Goal: Entertainment & Leisure: Browse casually

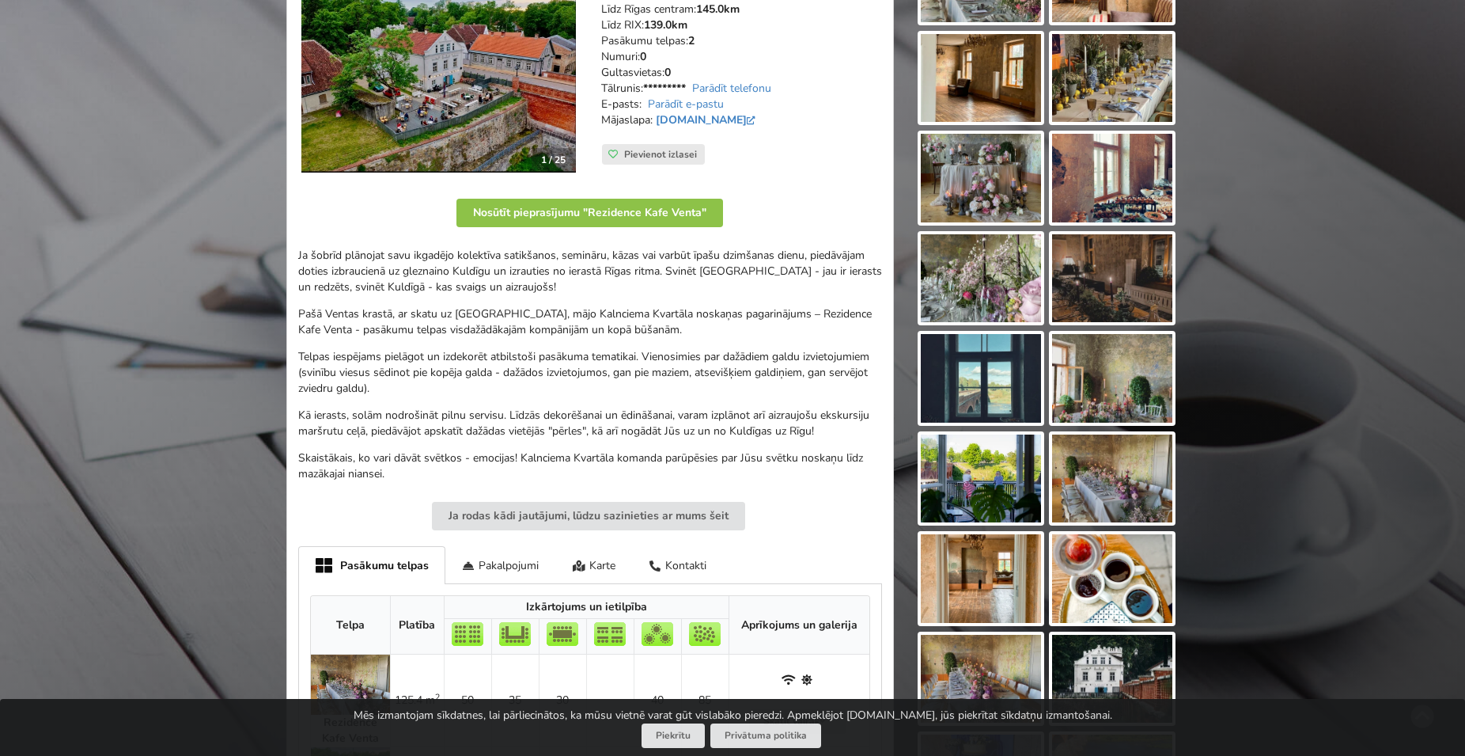
scroll to position [161, 0]
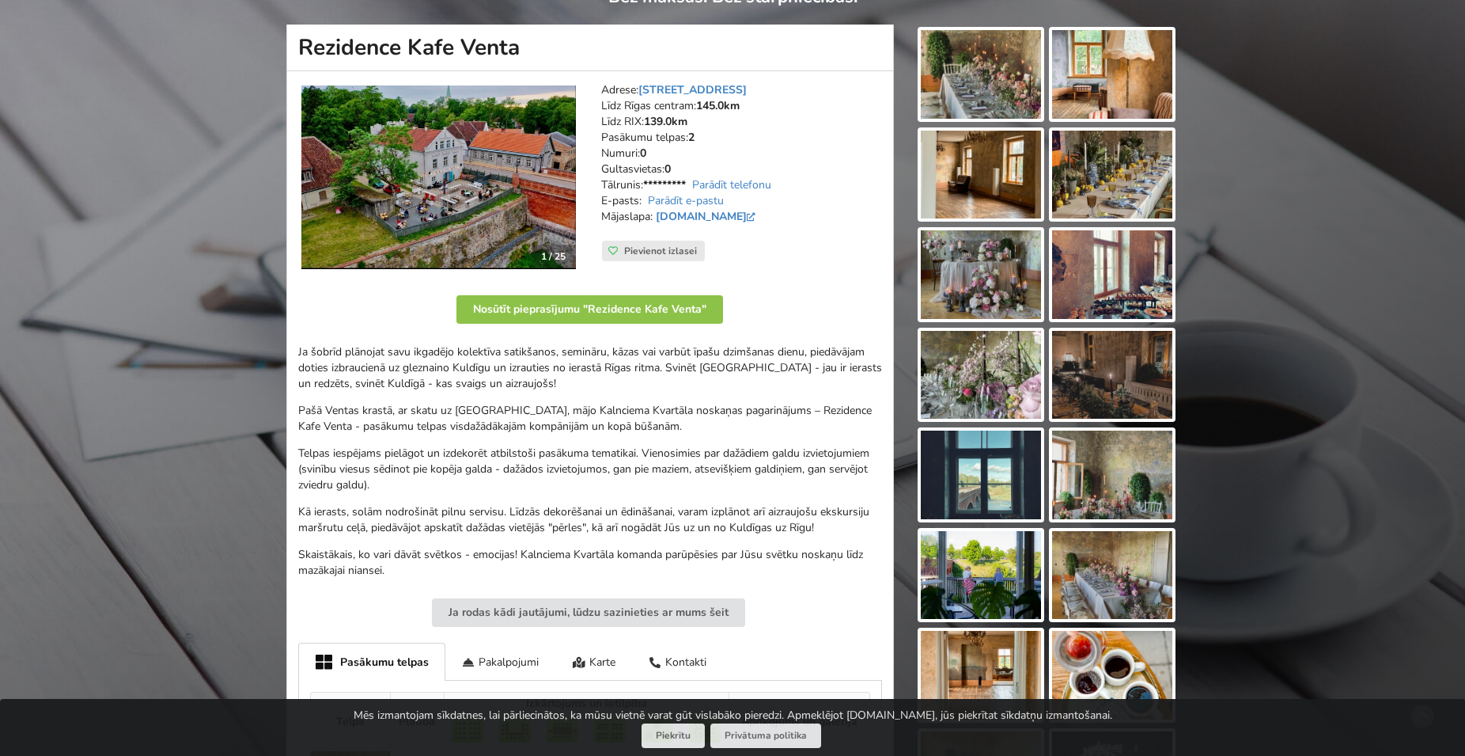
click at [1014, 85] on img at bounding box center [981, 74] width 120 height 89
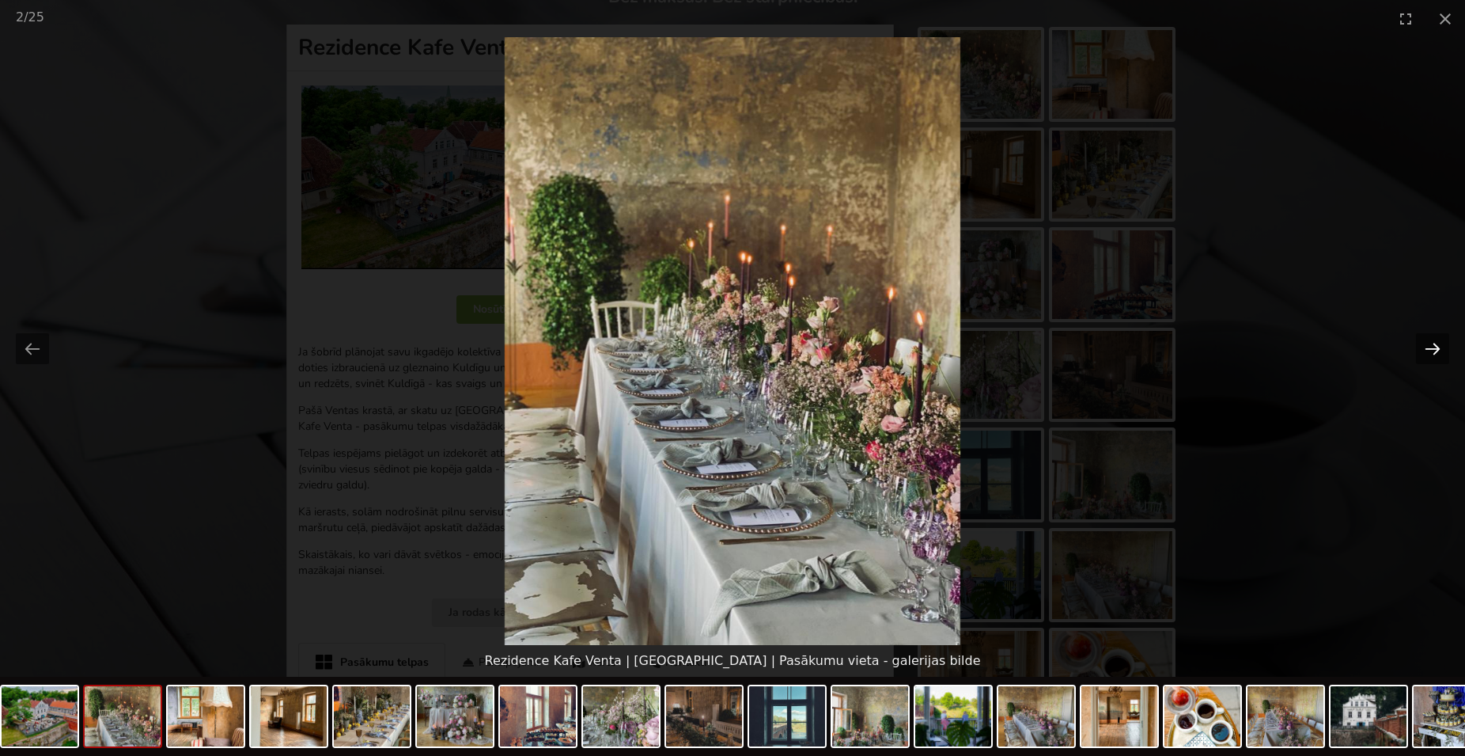
click at [1434, 349] on button "Next slide" at bounding box center [1432, 348] width 33 height 31
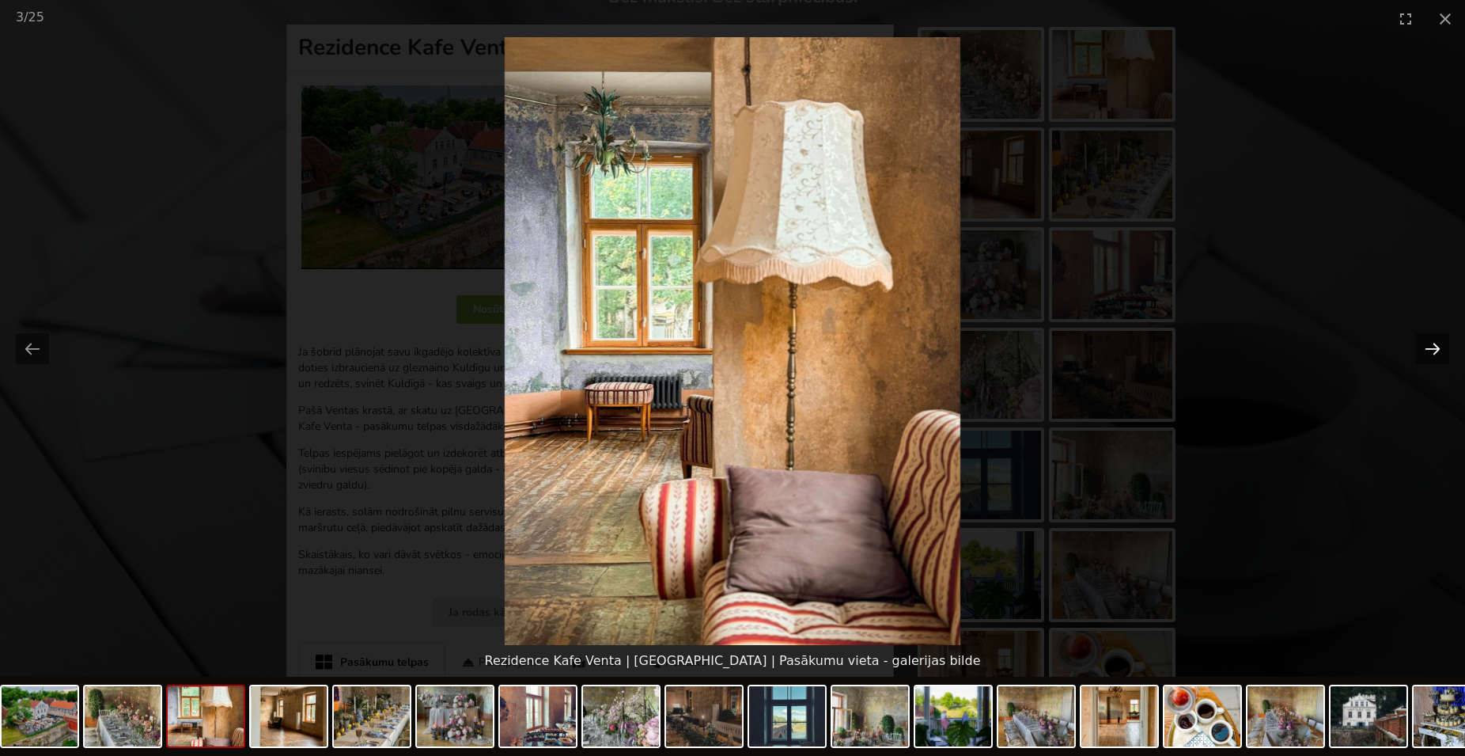
click at [1434, 349] on button "Next slide" at bounding box center [1432, 348] width 33 height 31
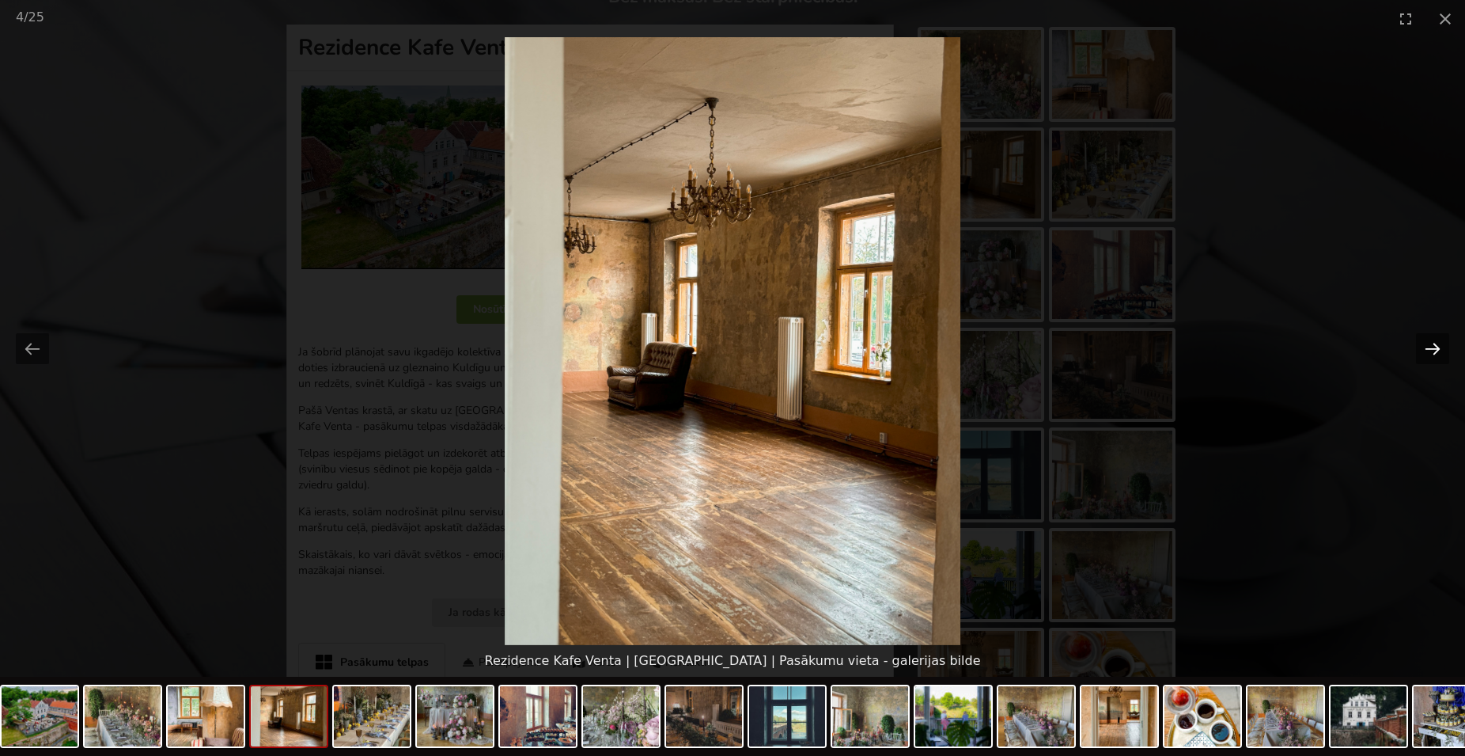
click at [1434, 349] on button "Next slide" at bounding box center [1432, 348] width 33 height 31
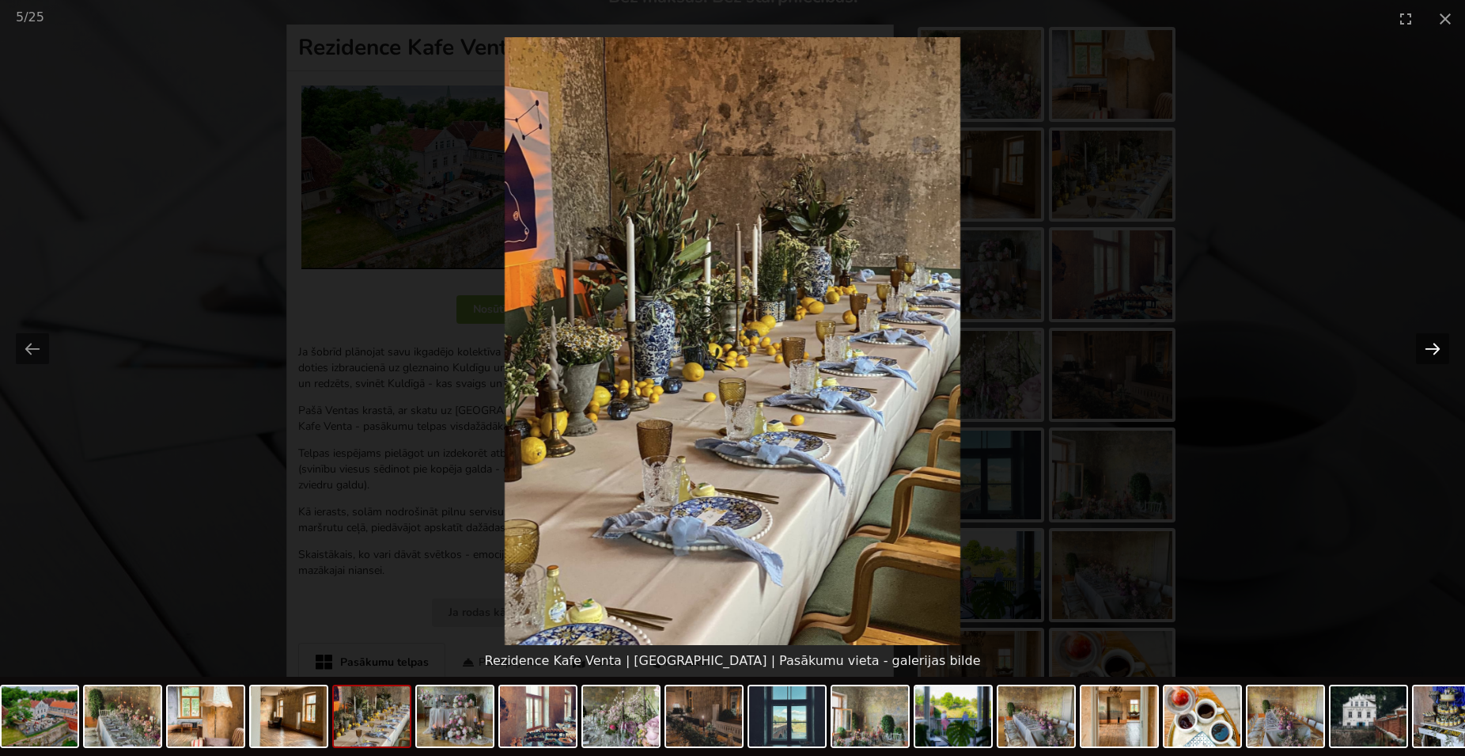
click at [1434, 349] on button "Next slide" at bounding box center [1432, 348] width 33 height 31
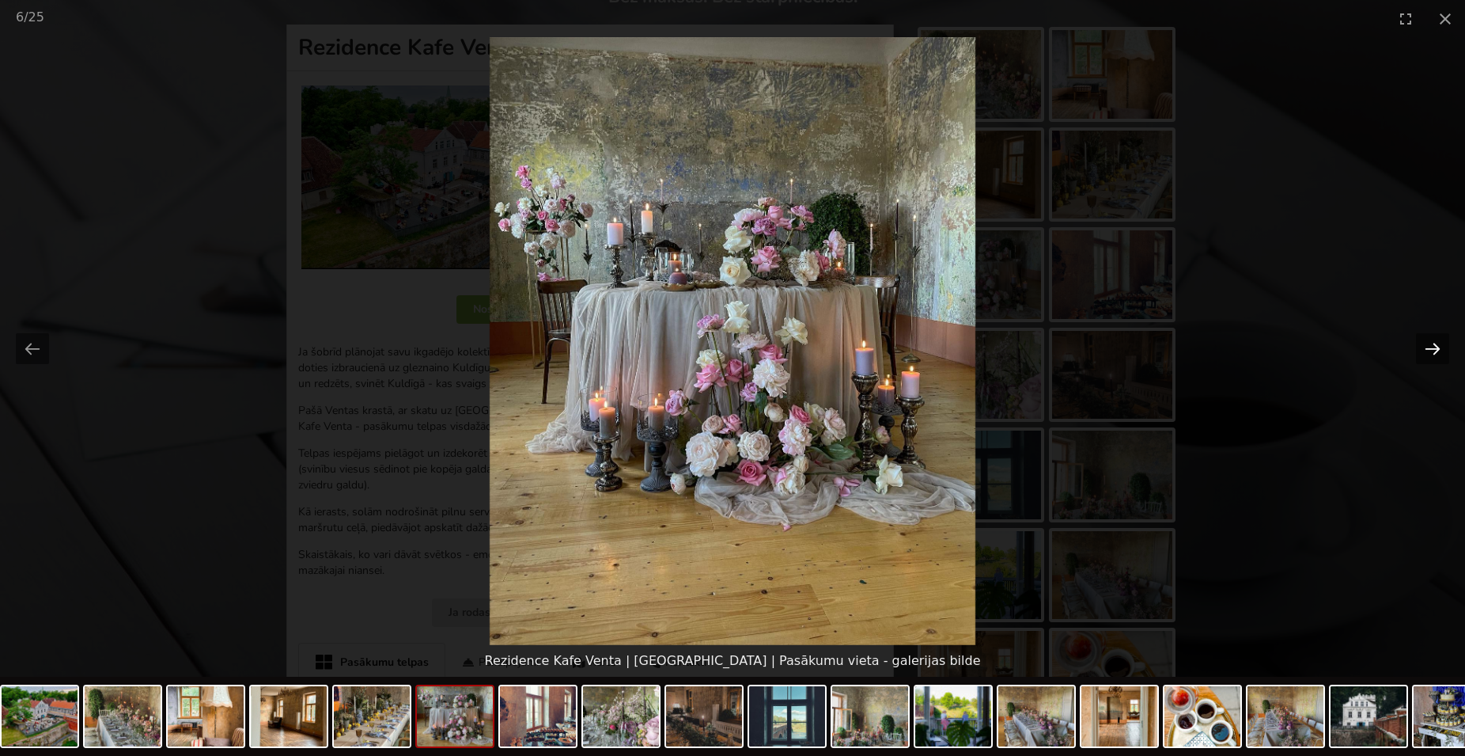
click at [1434, 349] on button "Next slide" at bounding box center [1432, 348] width 33 height 31
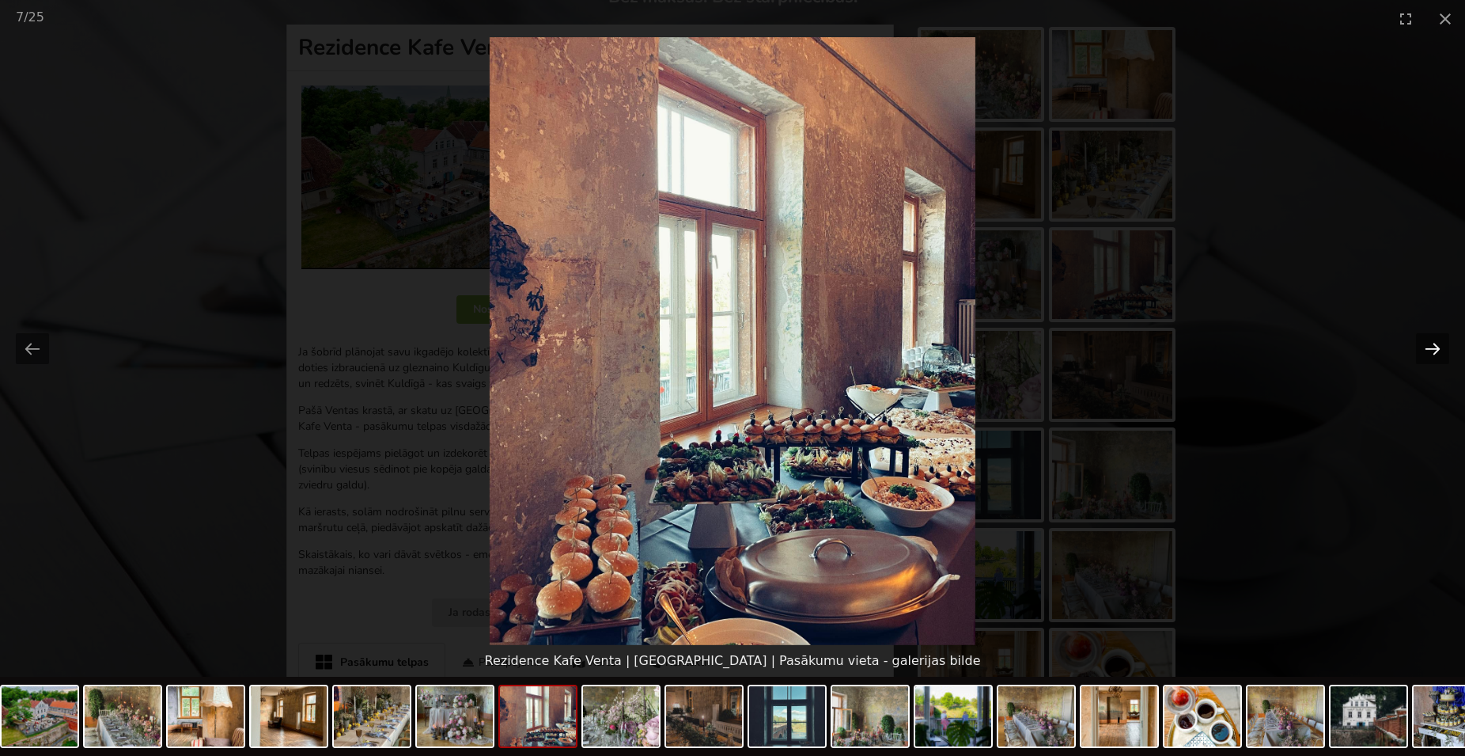
click at [1436, 345] on button "Next slide" at bounding box center [1432, 348] width 33 height 31
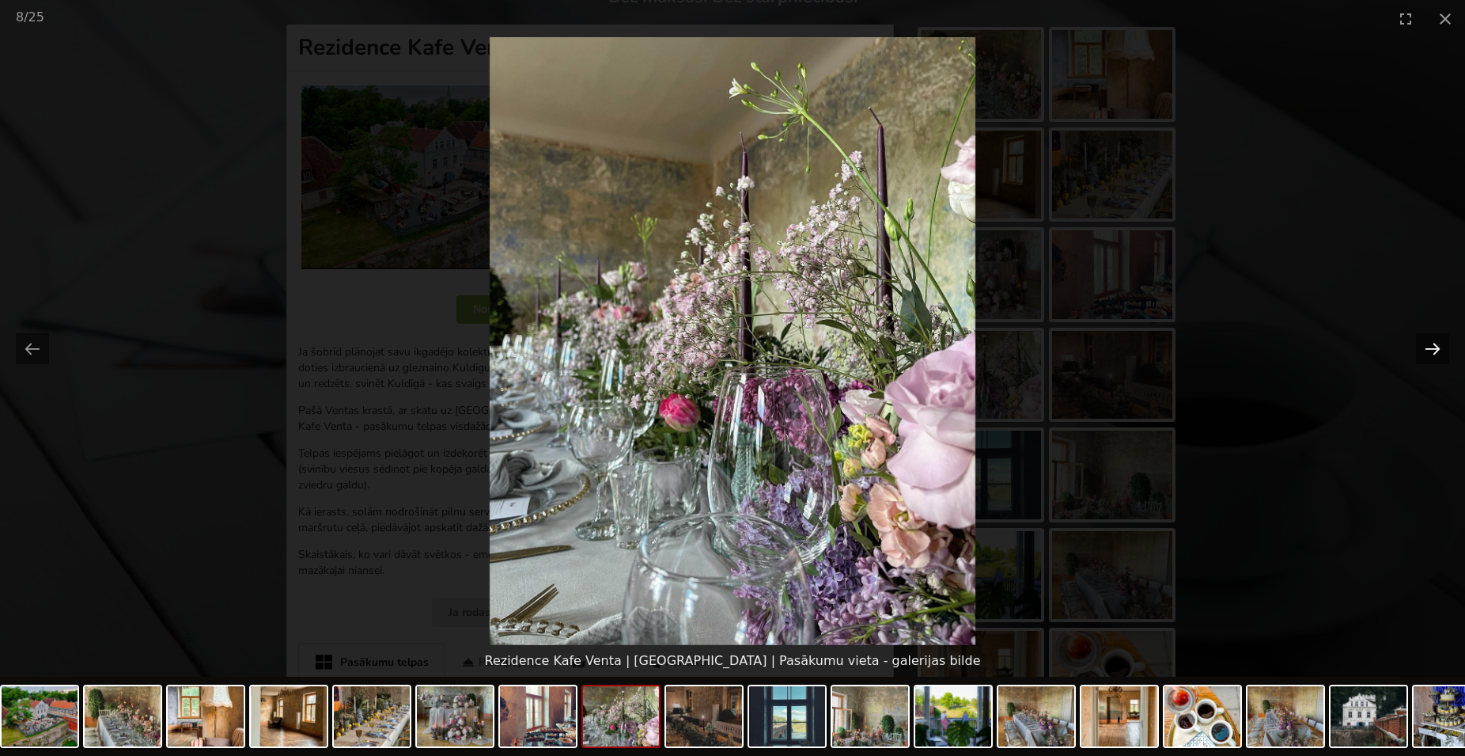
click at [1431, 350] on button "Next slide" at bounding box center [1432, 348] width 33 height 31
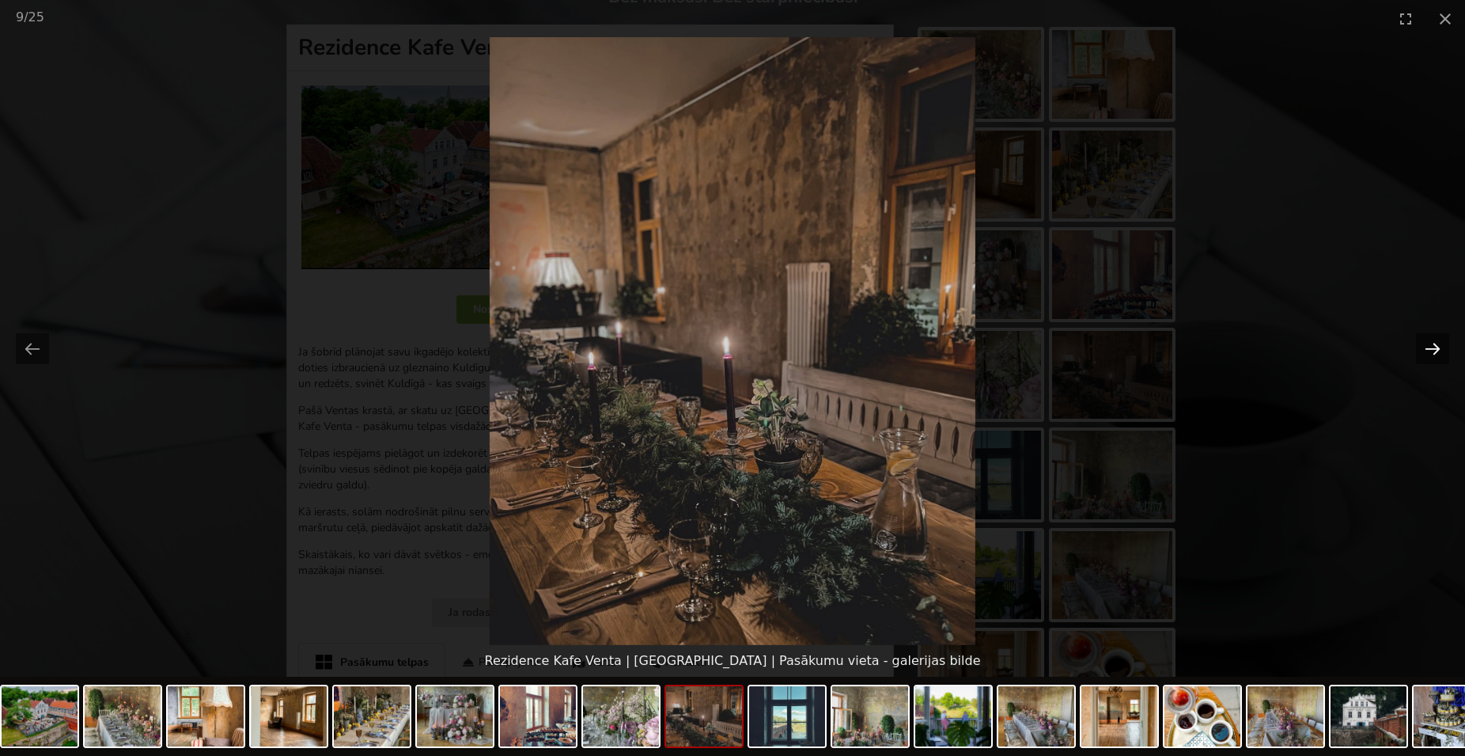
click at [1431, 350] on button "Next slide" at bounding box center [1432, 348] width 33 height 31
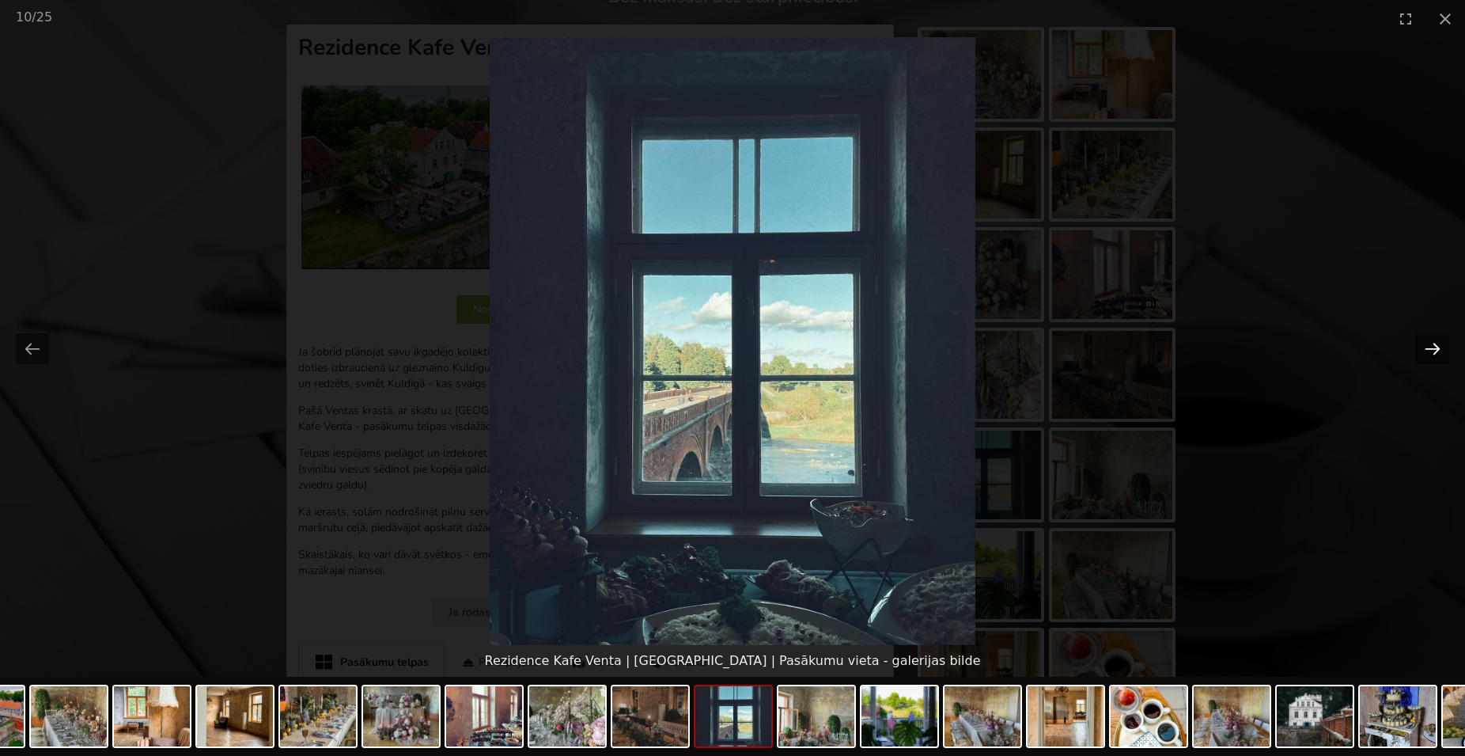
click at [1431, 350] on button "Next slide" at bounding box center [1432, 348] width 33 height 31
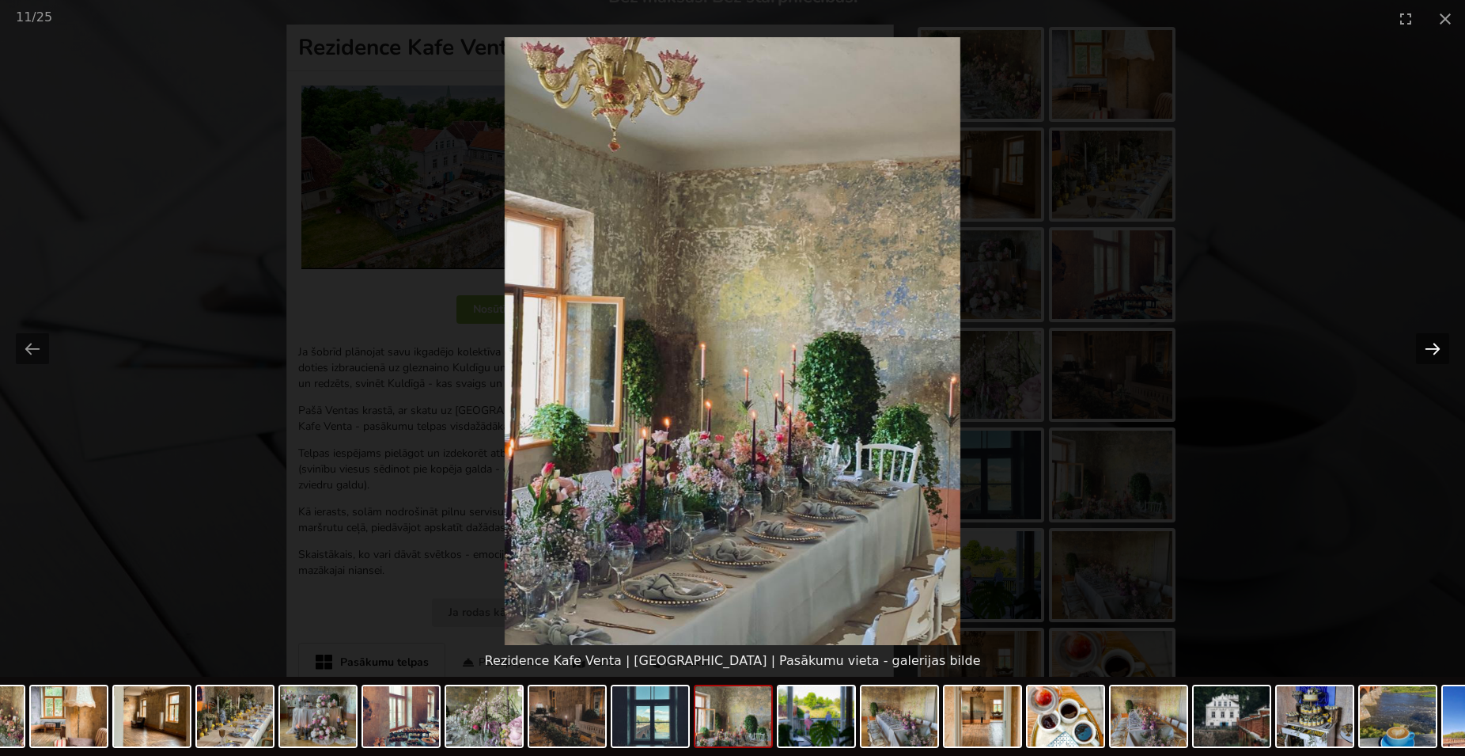
click at [1431, 350] on button "Next slide" at bounding box center [1432, 348] width 33 height 31
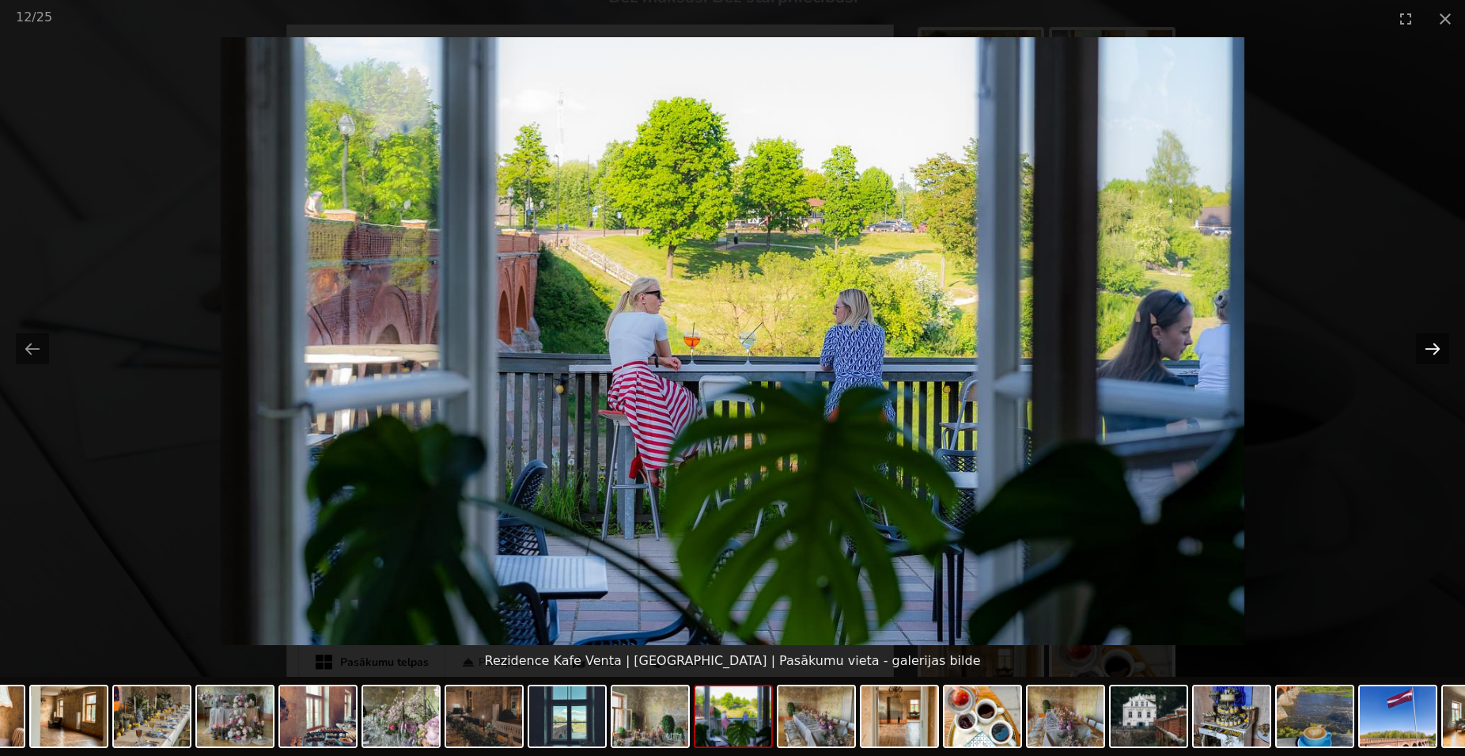
click at [1431, 350] on button "Next slide" at bounding box center [1432, 348] width 33 height 31
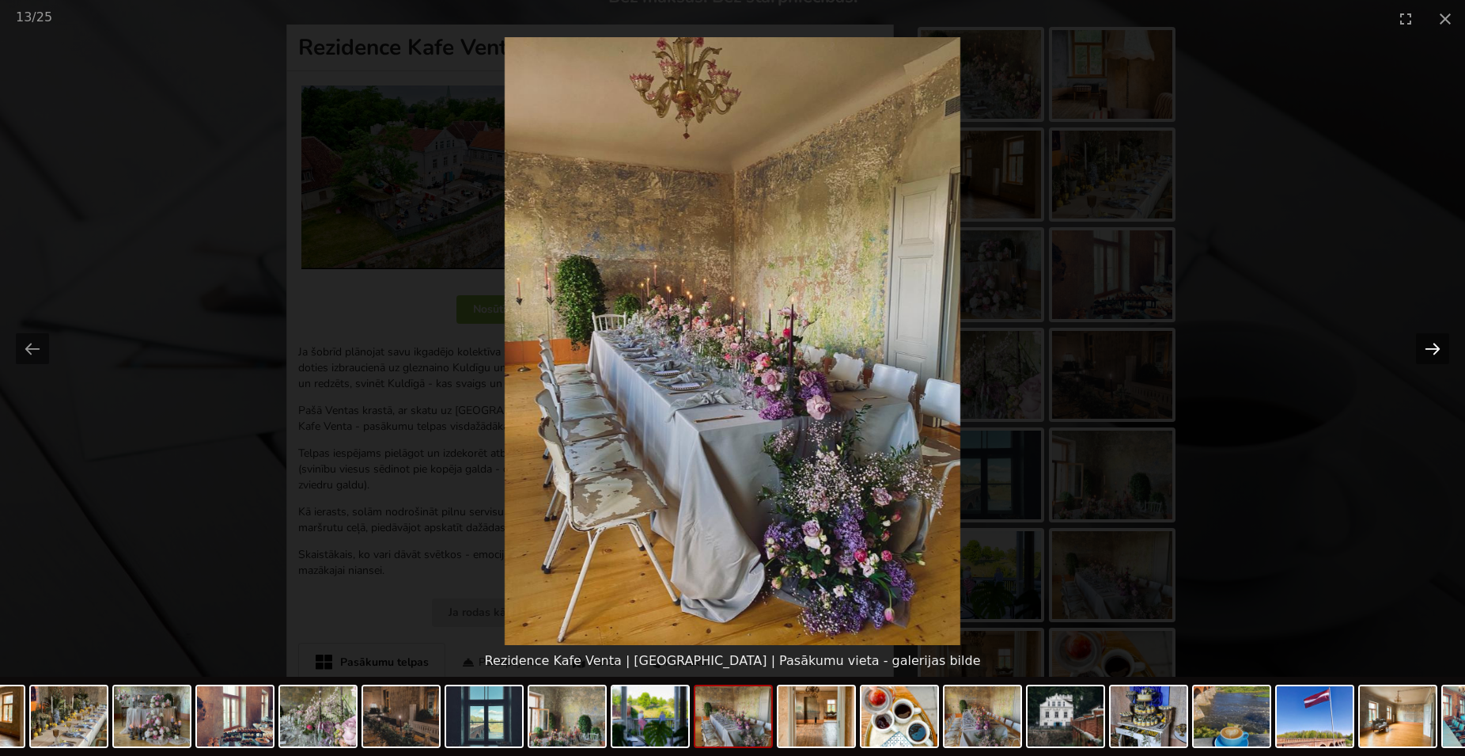
click at [1431, 350] on button "Next slide" at bounding box center [1432, 348] width 33 height 31
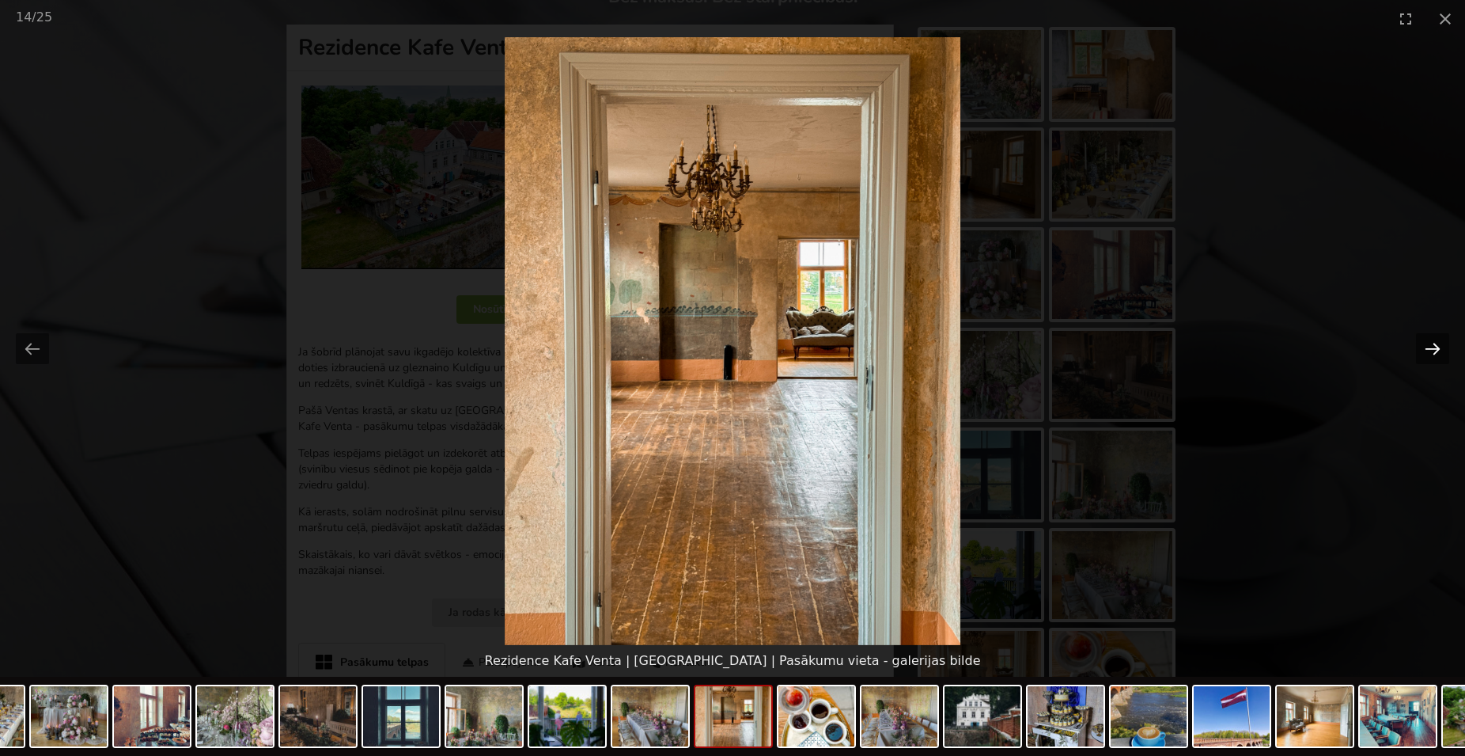
click at [1431, 350] on button "Next slide" at bounding box center [1432, 348] width 33 height 31
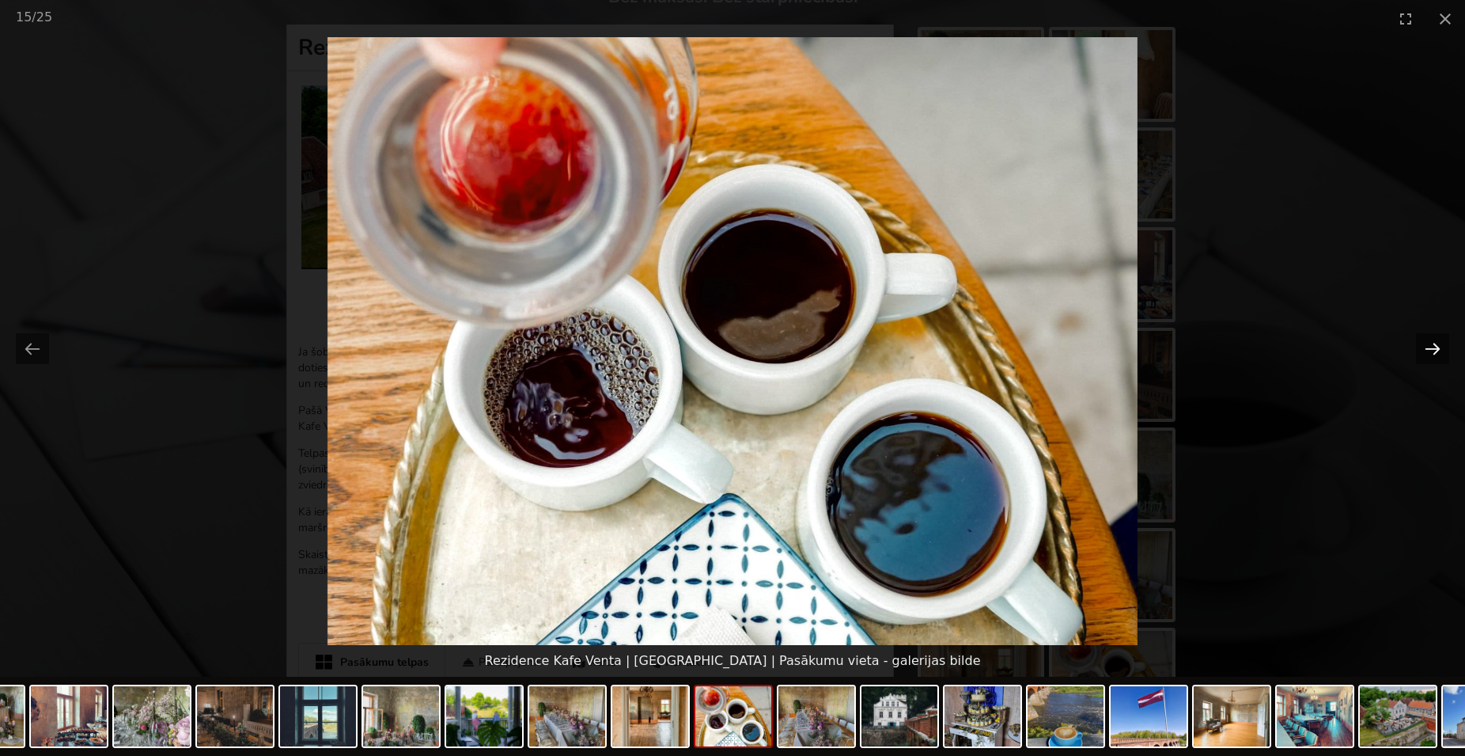
click at [1431, 350] on button "Next slide" at bounding box center [1432, 348] width 33 height 31
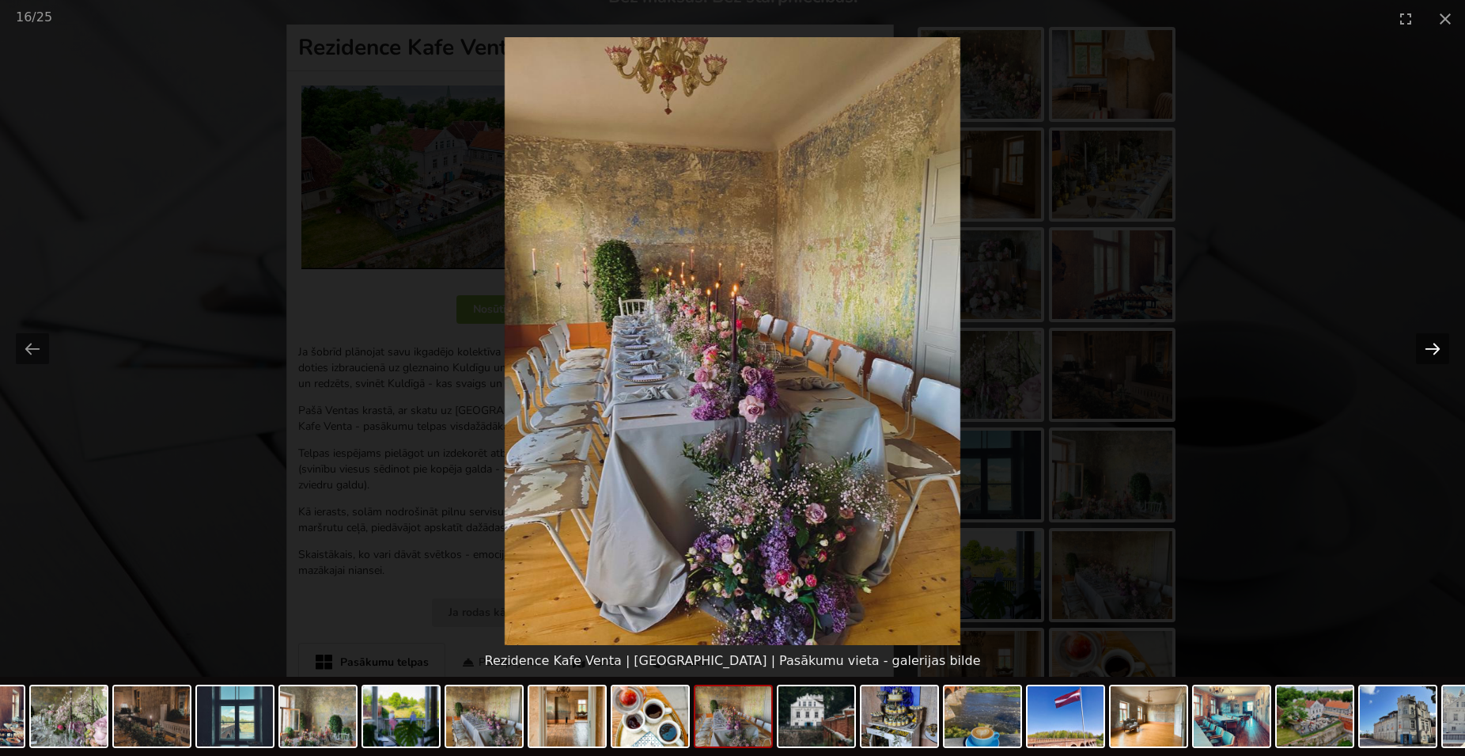
click at [1431, 350] on button "Next slide" at bounding box center [1432, 348] width 33 height 31
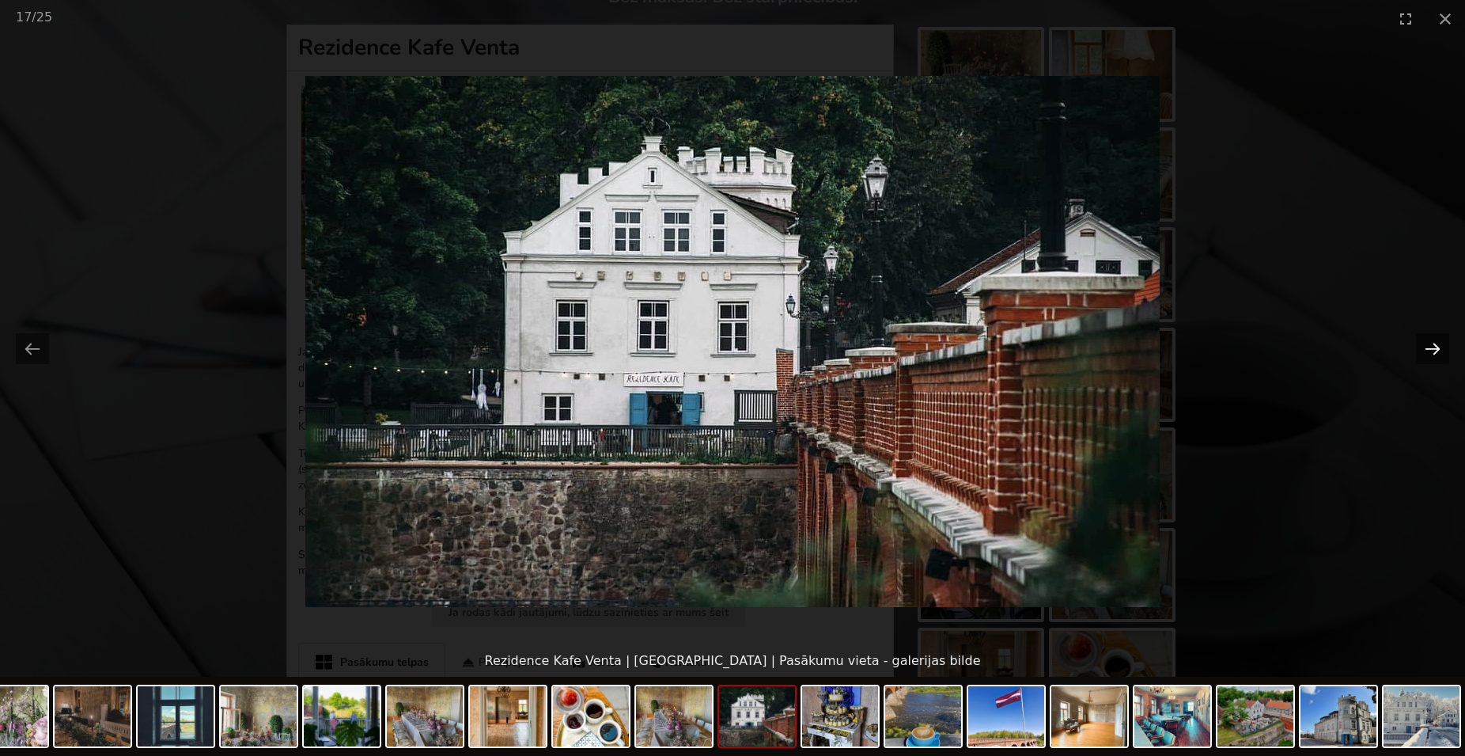
click at [1431, 350] on button "Next slide" at bounding box center [1432, 348] width 33 height 31
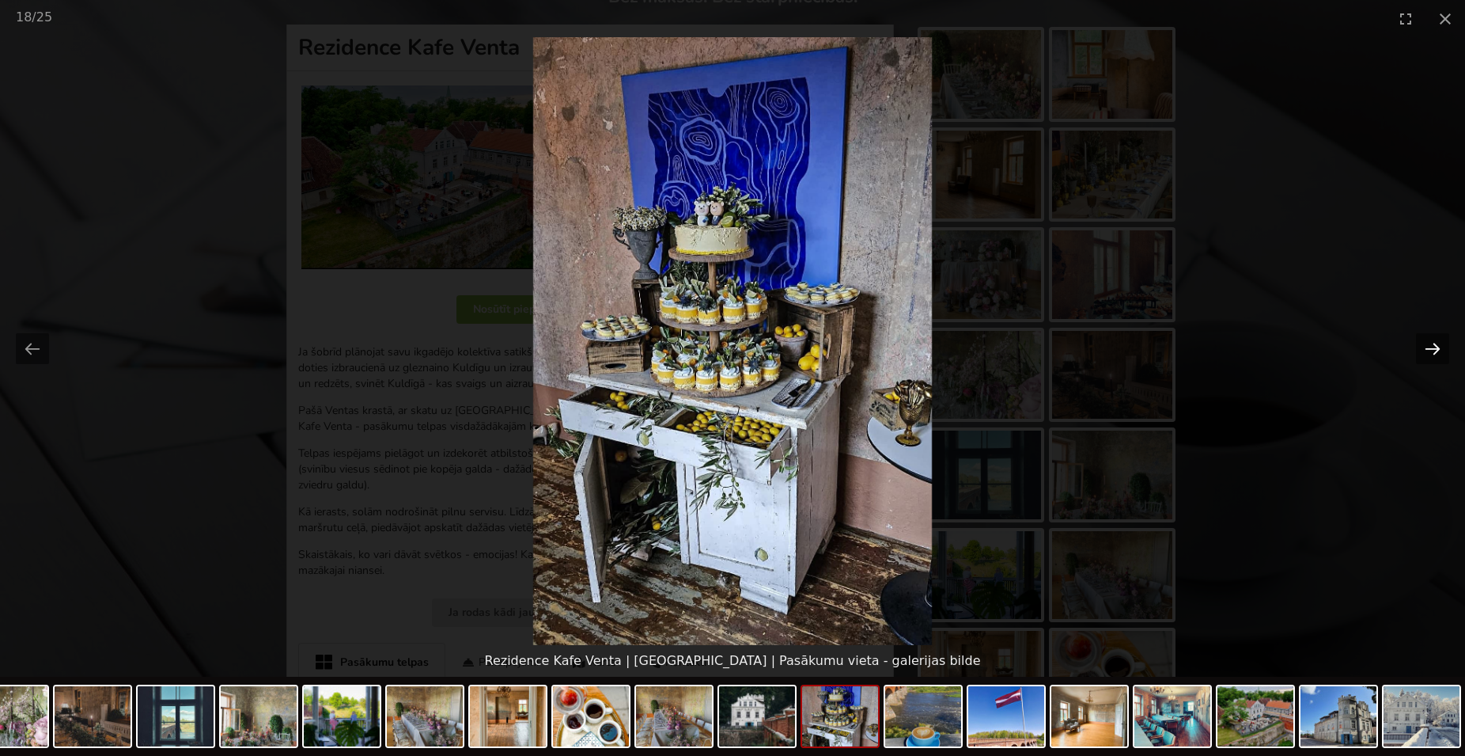
click at [1431, 350] on button "Next slide" at bounding box center [1432, 348] width 33 height 31
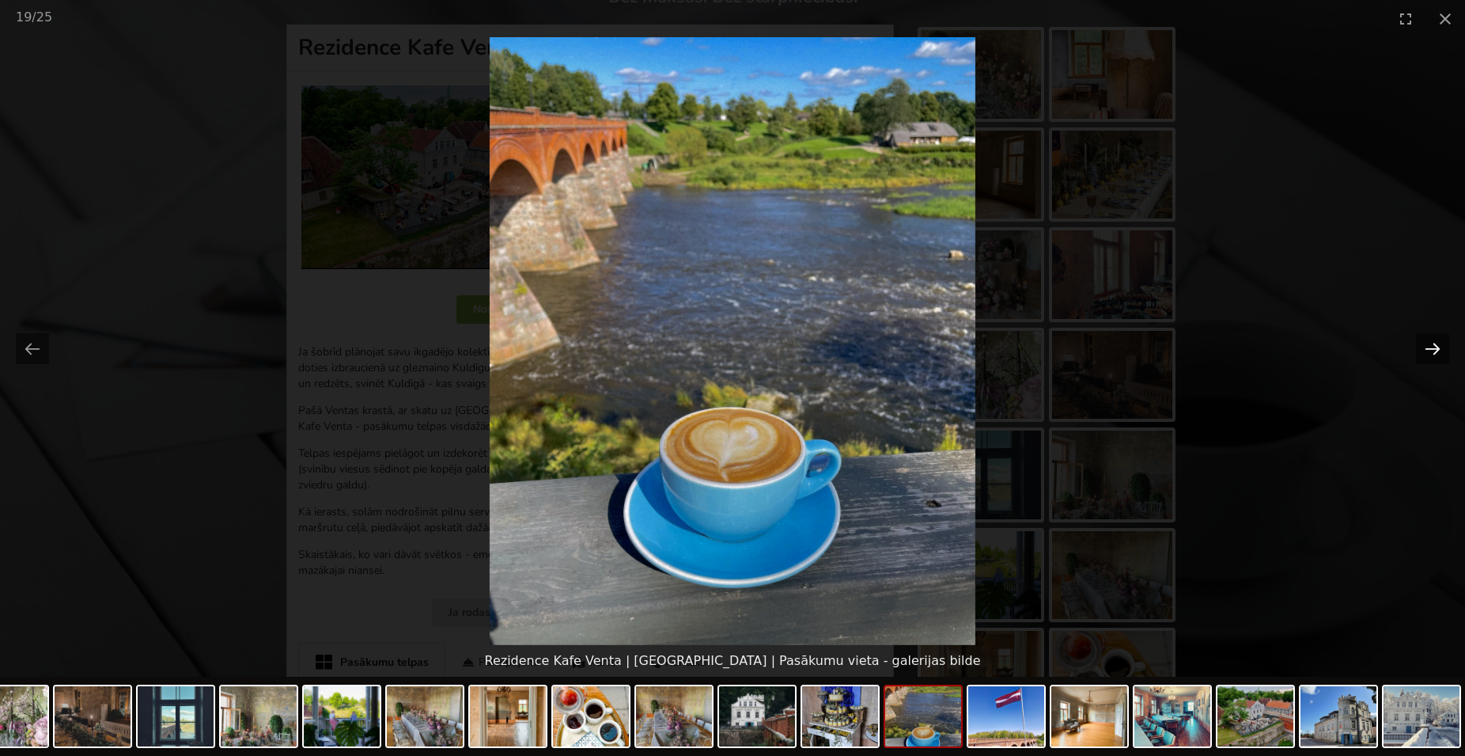
click at [1431, 350] on button "Next slide" at bounding box center [1432, 348] width 33 height 31
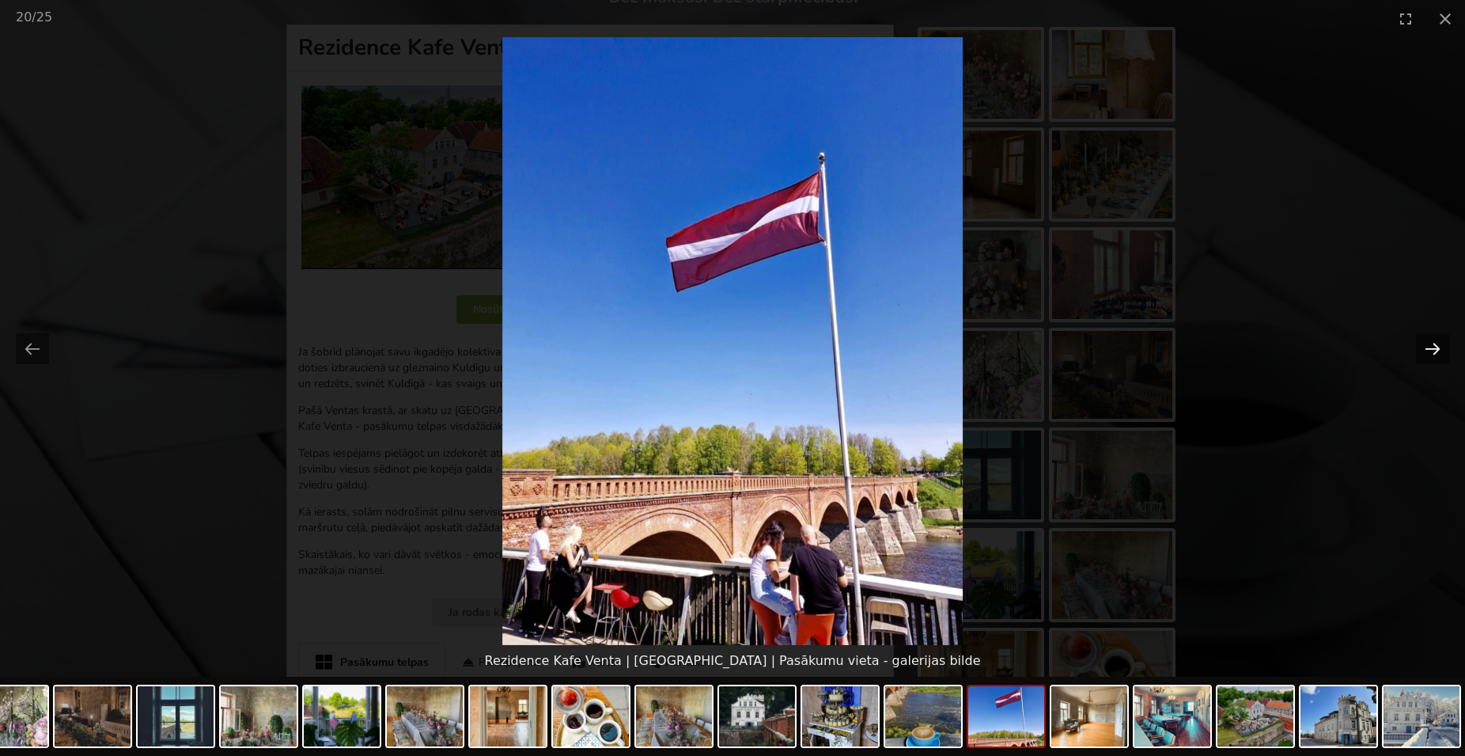
click at [1431, 350] on button "Next slide" at bounding box center [1432, 348] width 33 height 31
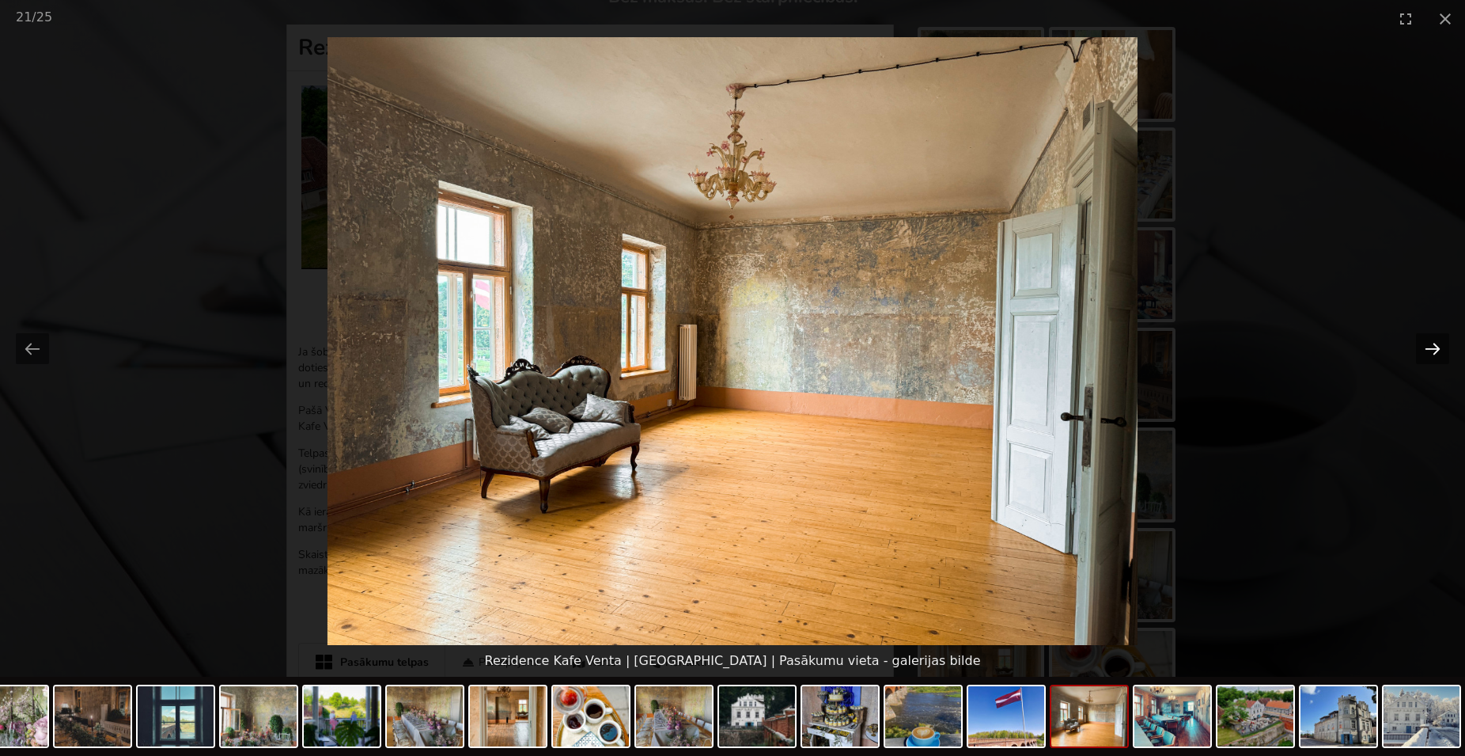
click at [1431, 350] on button "Next slide" at bounding box center [1432, 348] width 33 height 31
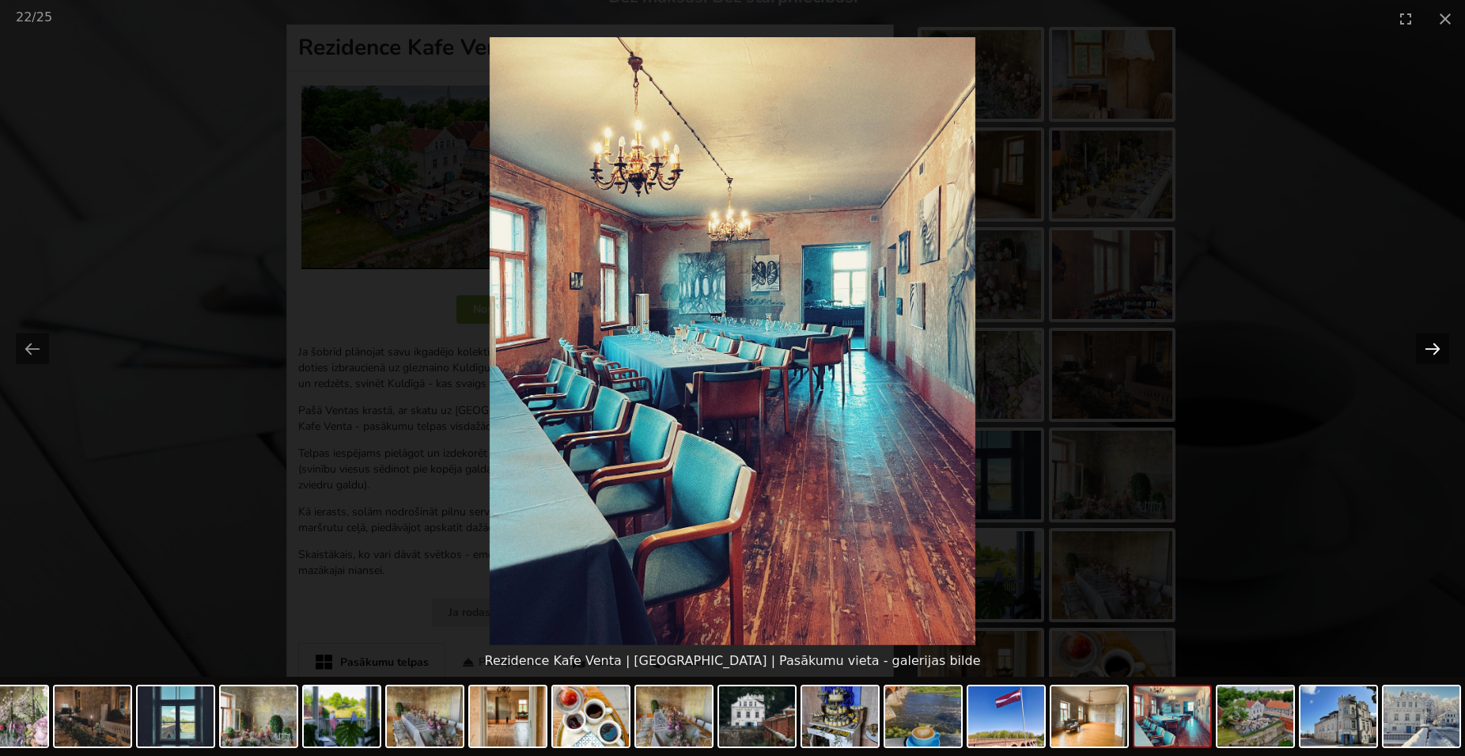
click at [1431, 350] on button "Next slide" at bounding box center [1432, 348] width 33 height 31
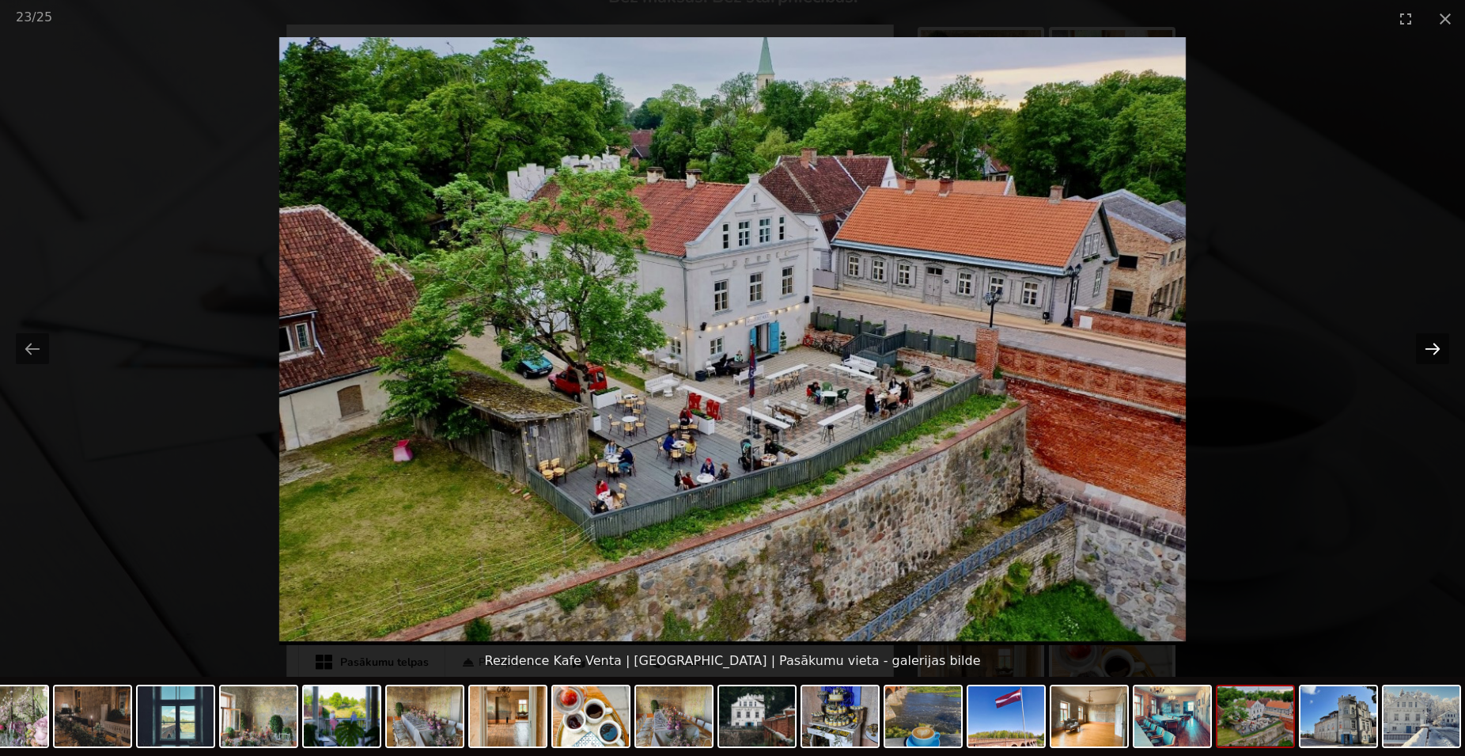
click at [1431, 350] on button "Next slide" at bounding box center [1432, 348] width 33 height 31
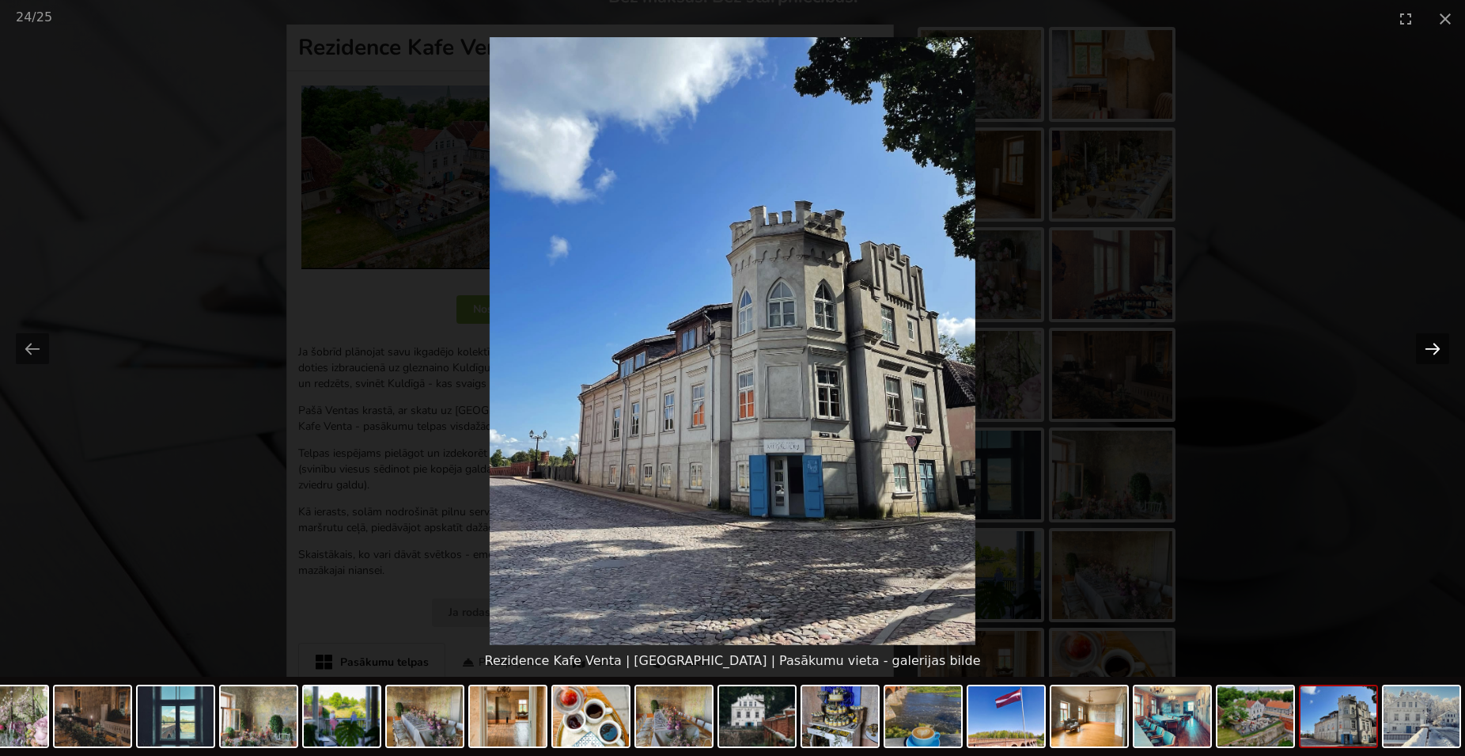
click at [1431, 350] on button "Next slide" at bounding box center [1432, 348] width 33 height 31
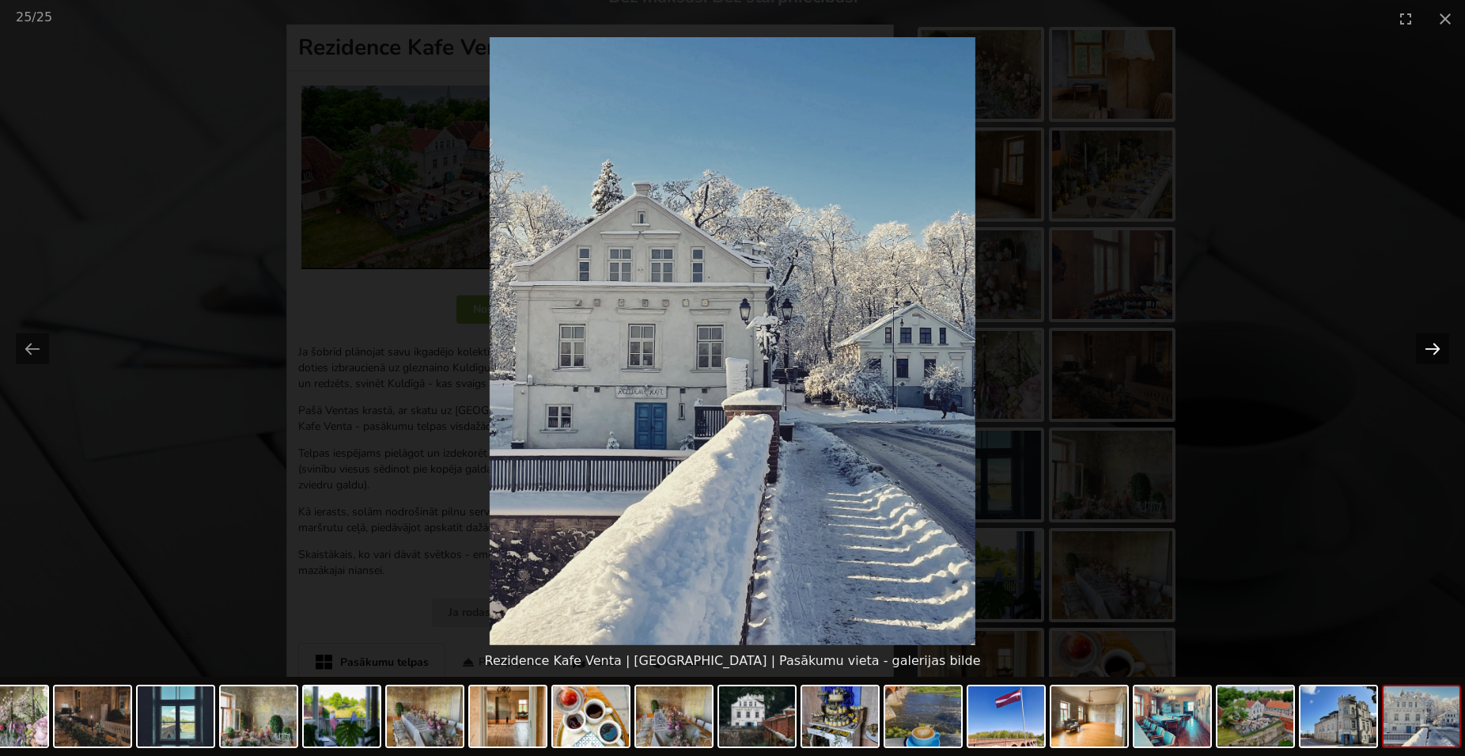
click at [1431, 350] on button "Next slide" at bounding box center [1432, 348] width 33 height 31
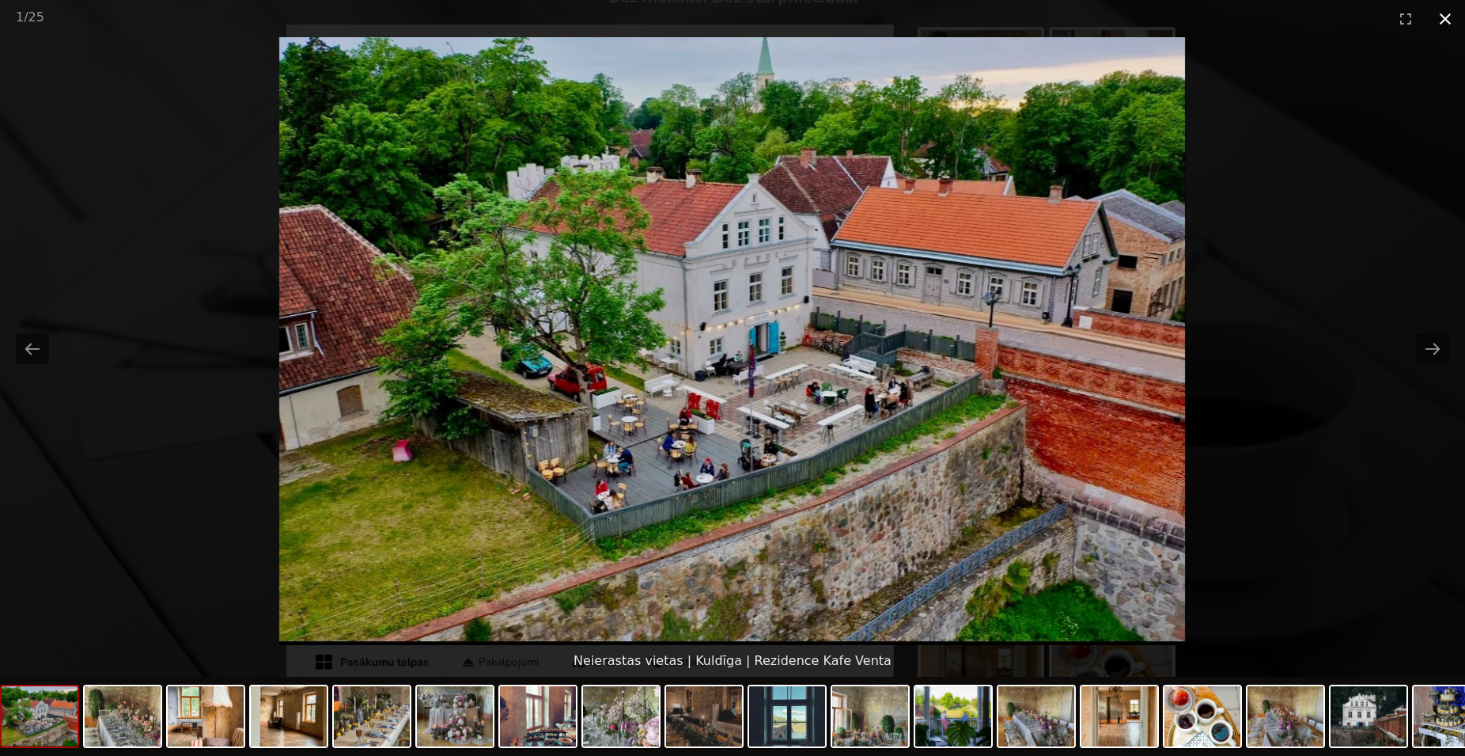
click at [1444, 17] on button "Close gallery" at bounding box center [1446, 18] width 40 height 37
